Goal: Information Seeking & Learning: Learn about a topic

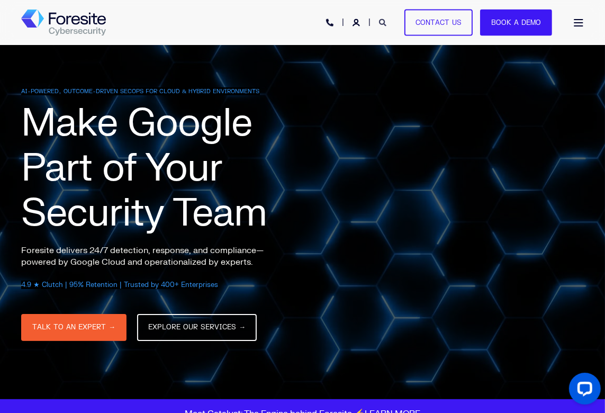
click at [384, 22] on icon "Open Search" at bounding box center [382, 22] width 7 height 7
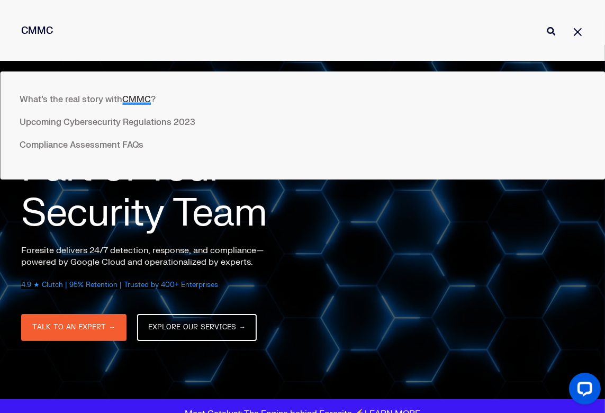
type input "CMMC"
click at [545, 25] on button "Perform Search" at bounding box center [551, 31] width 13 height 13
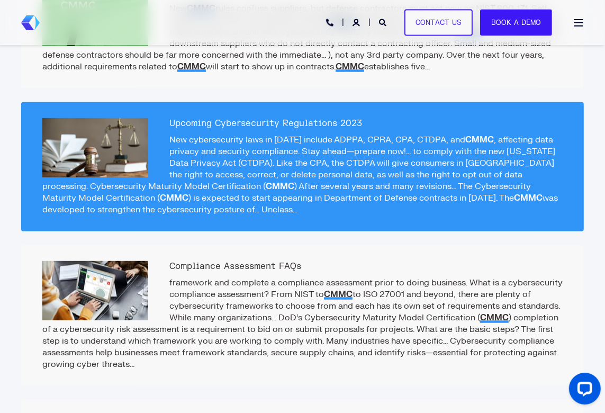
scroll to position [477, 0]
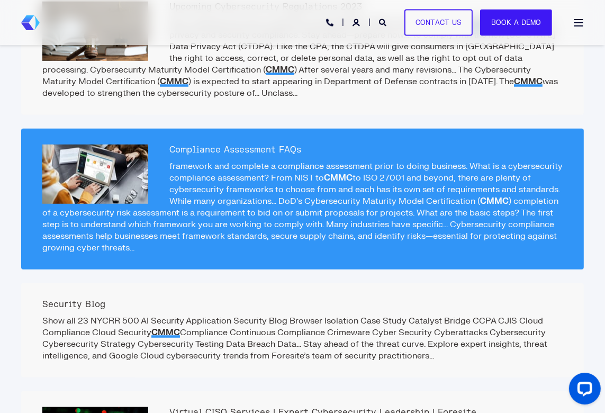
click at [110, 155] on div at bounding box center [95, 174] width 106 height 59
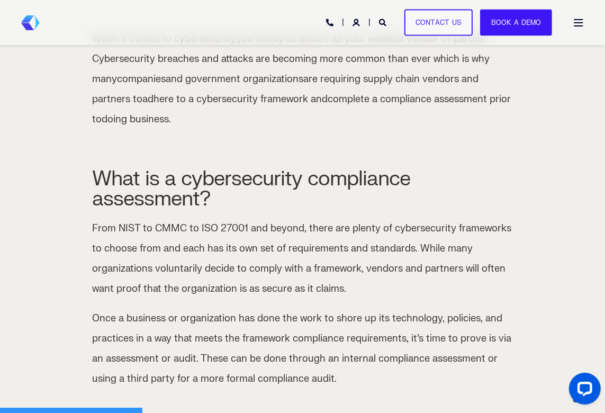
scroll to position [530, 0]
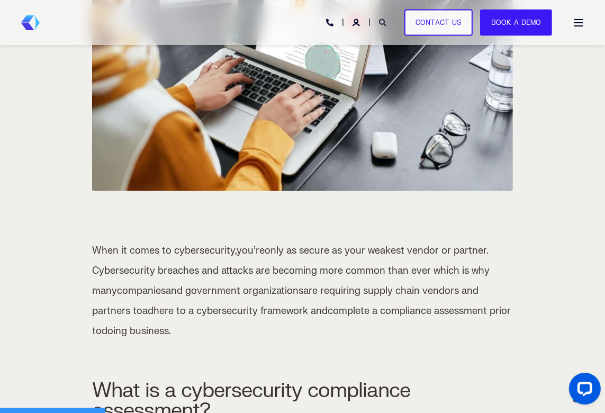
click at [385, 23] on icon "Open Search" at bounding box center [382, 22] width 7 height 7
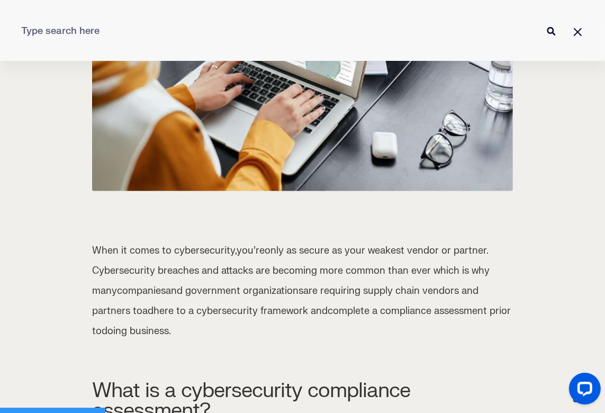
click at [238, 32] on input "Enter search Term" at bounding box center [302, 31] width 605 height 28
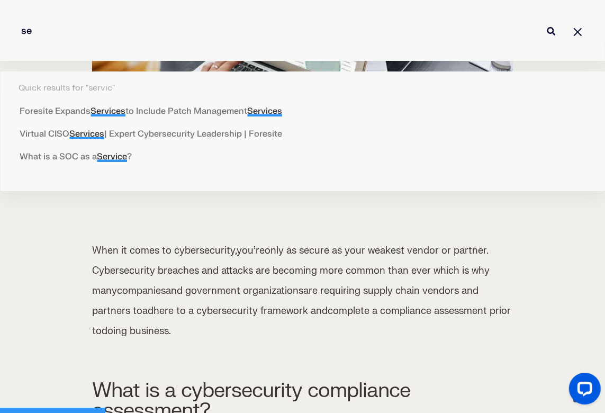
type input "s"
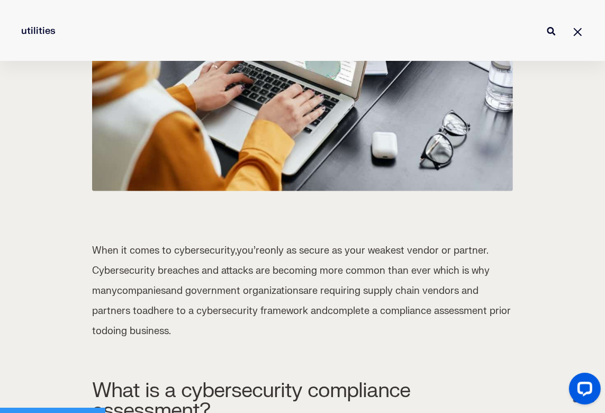
type input "utilities"
click at [545, 25] on button "Perform Search" at bounding box center [551, 31] width 13 height 13
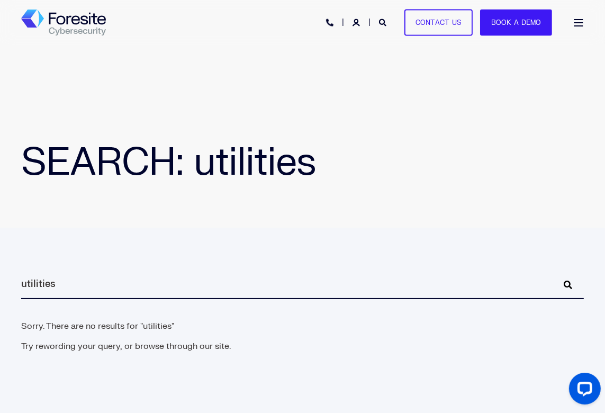
click at [584, 25] on div "Open Burger Menu" at bounding box center [579, 22] width 11 height 7
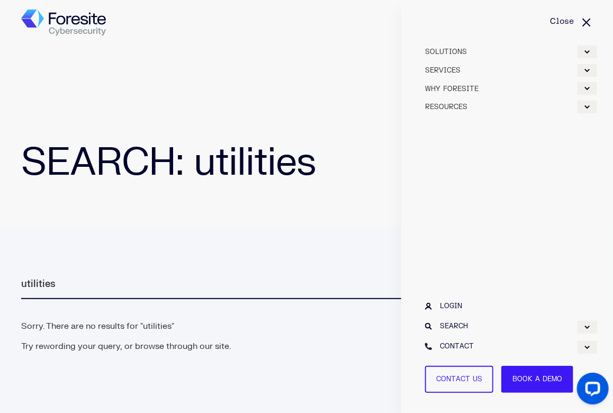
click at [455, 70] on link "SERVICES" at bounding box center [507, 70] width 180 height 19
click at [583, 70] on div "Expand SERVICES" at bounding box center [588, 70] width 20 height 13
click at [488, 109] on link "Security Services" at bounding box center [507, 106] width 180 height 19
click at [585, 106] on div "Expand Security Services" at bounding box center [588, 107] width 20 height 13
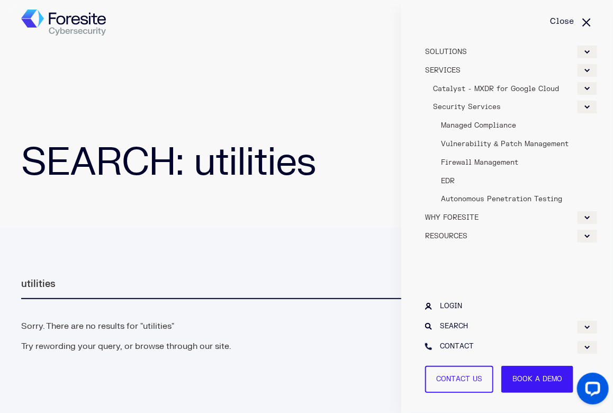
click at [507, 113] on link "Security Services" at bounding box center [507, 106] width 180 height 19
click at [485, 110] on link "Security Services" at bounding box center [507, 106] width 180 height 19
click at [453, 108] on link "Security Services" at bounding box center [507, 106] width 180 height 19
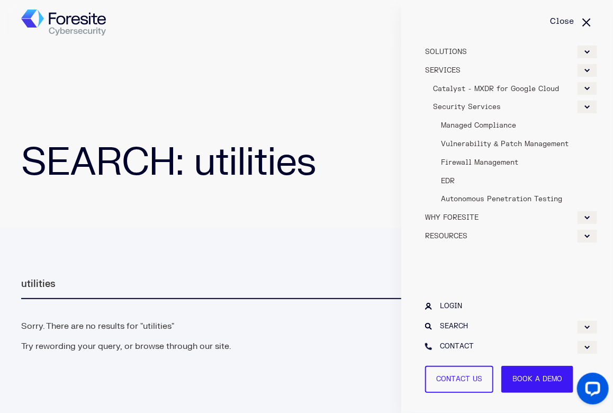
click at [453, 108] on link "Security Services" at bounding box center [507, 106] width 180 height 19
click at [266, 27] on div "SOLUTIONS SERVICES WHY FORESITE RESOURCES PHONE HOTLINE: +1 (800) 940-4699 Cont…" at bounding box center [306, 23] width 571 height 24
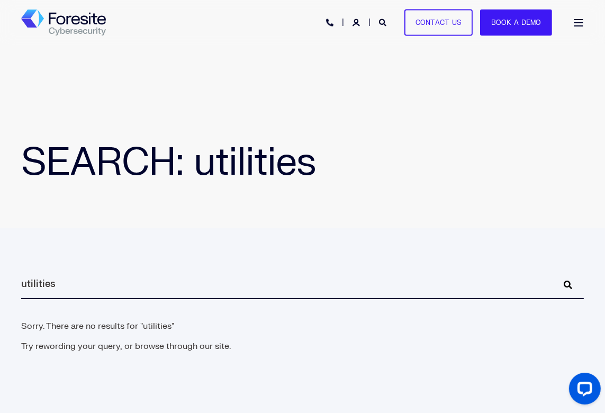
click at [381, 25] on div at bounding box center [375, 21] width 26 height 9
click at [382, 24] on icon "Open Search" at bounding box center [382, 22] width 7 height 7
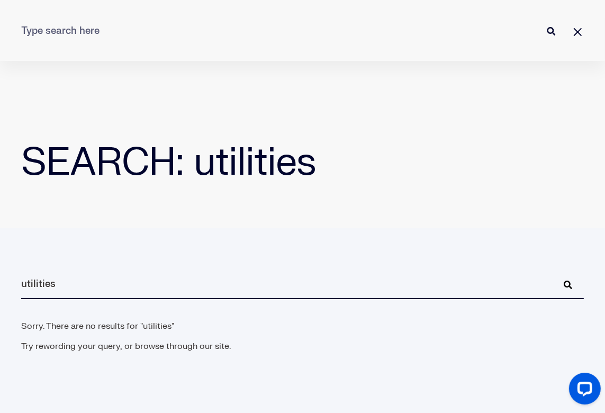
click at [272, 32] on input "Enter search Term" at bounding box center [302, 31] width 605 height 28
type input "security services"
click at [545, 25] on button "Perform Search" at bounding box center [551, 31] width 13 height 13
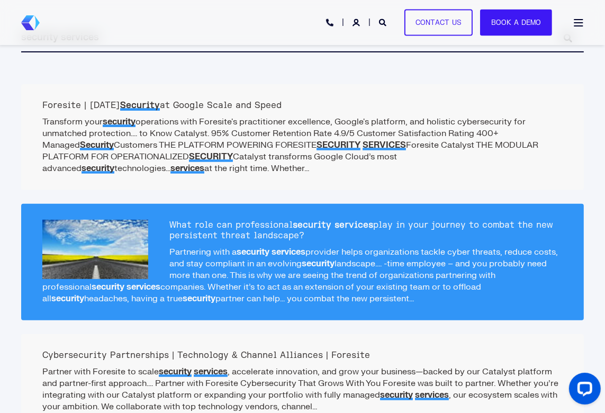
scroll to position [265, 0]
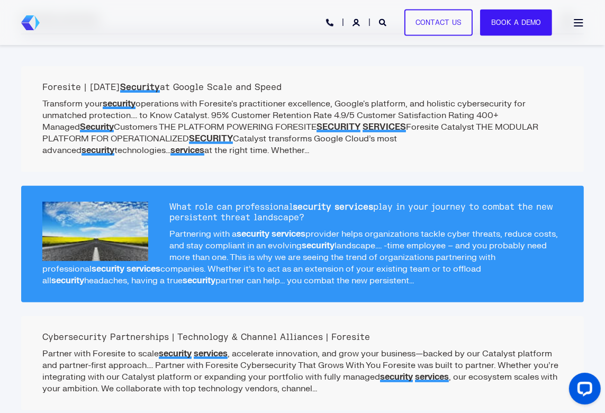
click at [114, 212] on div at bounding box center [95, 231] width 106 height 59
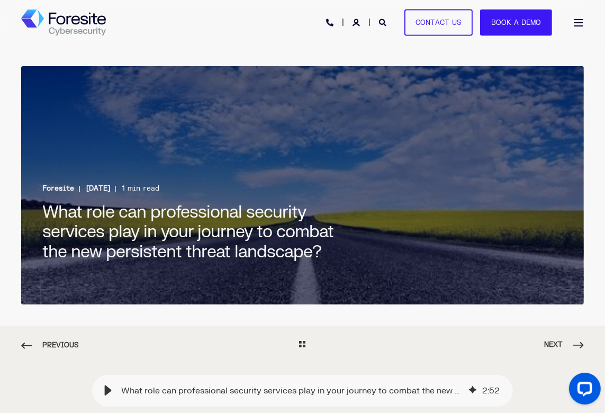
click at [581, 14] on link "Open Burger Menu" at bounding box center [578, 23] width 21 height 18
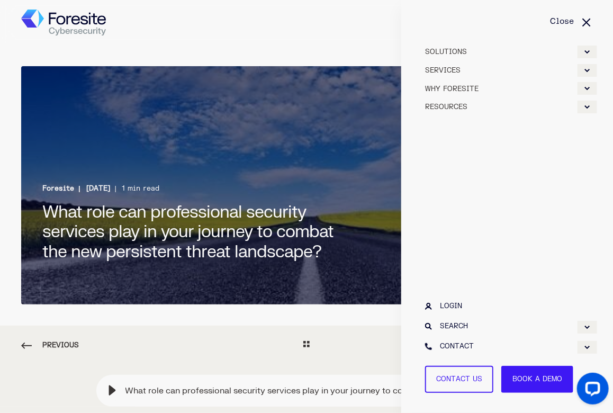
click at [582, 21] on link "Close" at bounding box center [507, 22] width 180 height 12
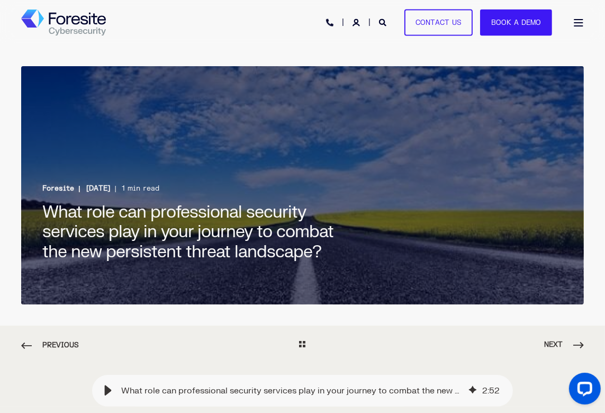
click at [582, 21] on div "Open Burger Menu" at bounding box center [579, 22] width 11 height 7
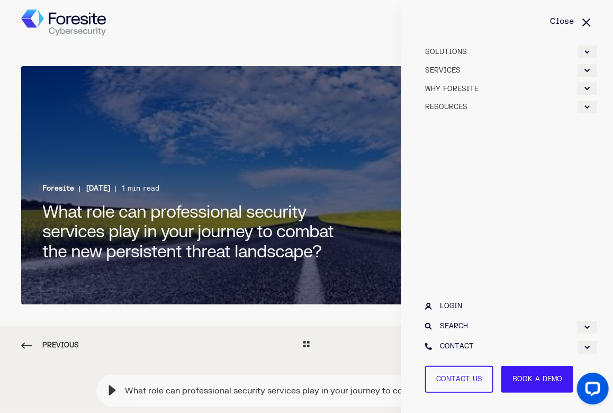
click at [464, 71] on link "SERVICES" at bounding box center [507, 70] width 180 height 19
click at [449, 68] on link "SERVICES" at bounding box center [507, 70] width 180 height 19
click at [453, 51] on span "SOLUTIONS" at bounding box center [446, 52] width 42 height 8
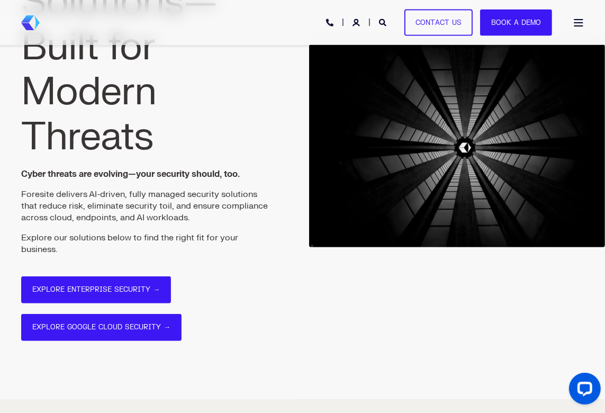
scroll to position [106, 0]
